Goal: Task Accomplishment & Management: Manage account settings

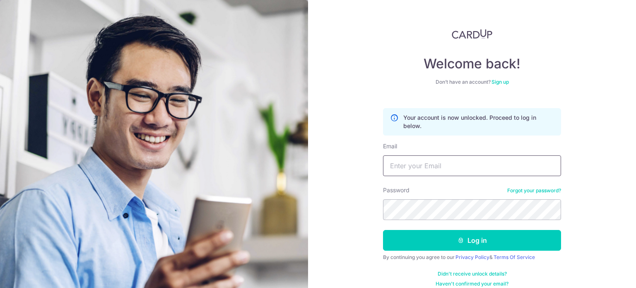
type input "[EMAIL_ADDRESS][DOMAIN_NAME]"
click at [383, 230] on button "Log in" at bounding box center [472, 240] width 178 height 21
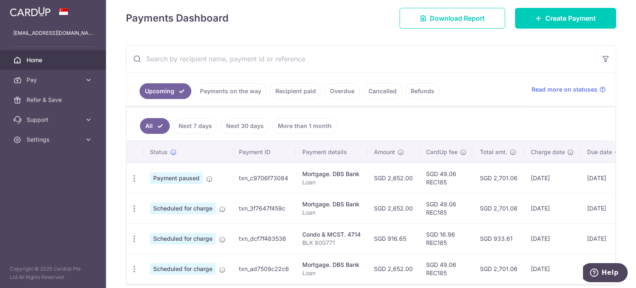
scroll to position [154, 0]
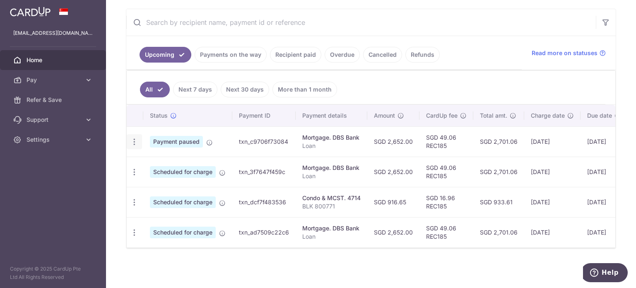
click at [134, 137] on icon "button" at bounding box center [134, 141] width 9 height 9
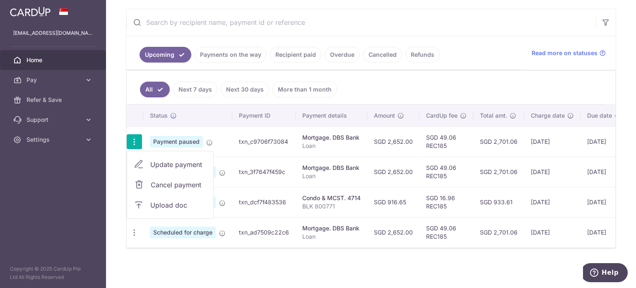
click at [419, 85] on ul "All Next 7 days Next 30 days More than 1 month" at bounding box center [366, 88] width 479 height 34
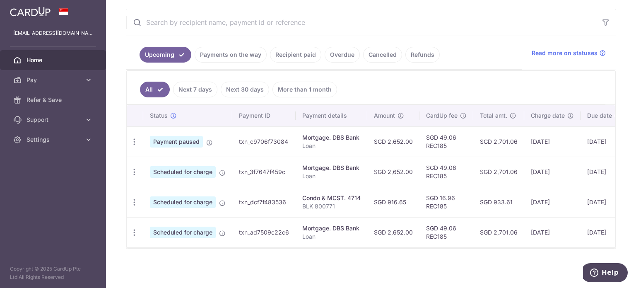
scroll to position [0, 0]
